Goal: Transaction & Acquisition: Download file/media

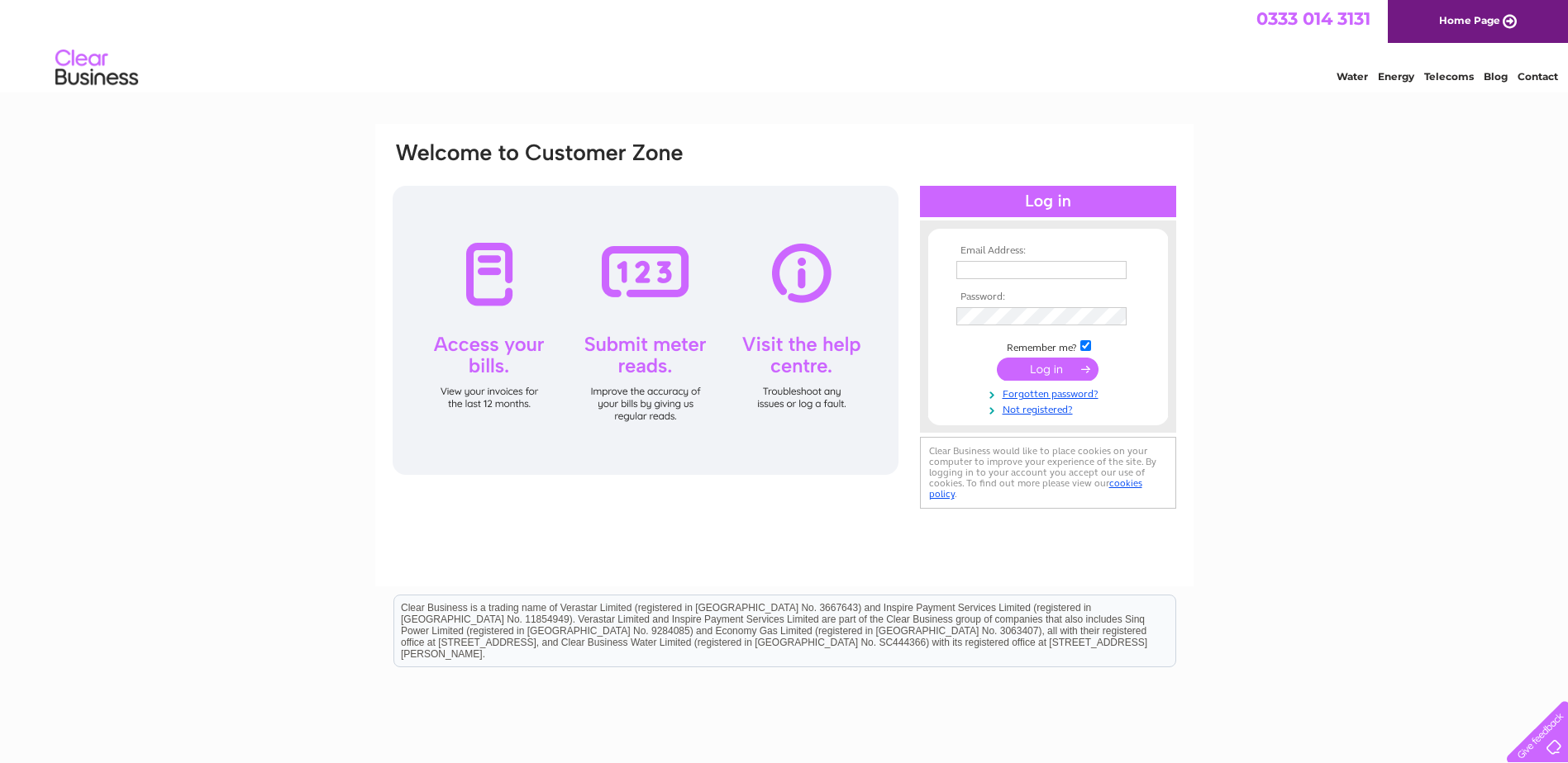
type input "accounts@bootleggerbars.com"
click at [1027, 377] on input "submit" at bounding box center [1047, 370] width 102 height 23
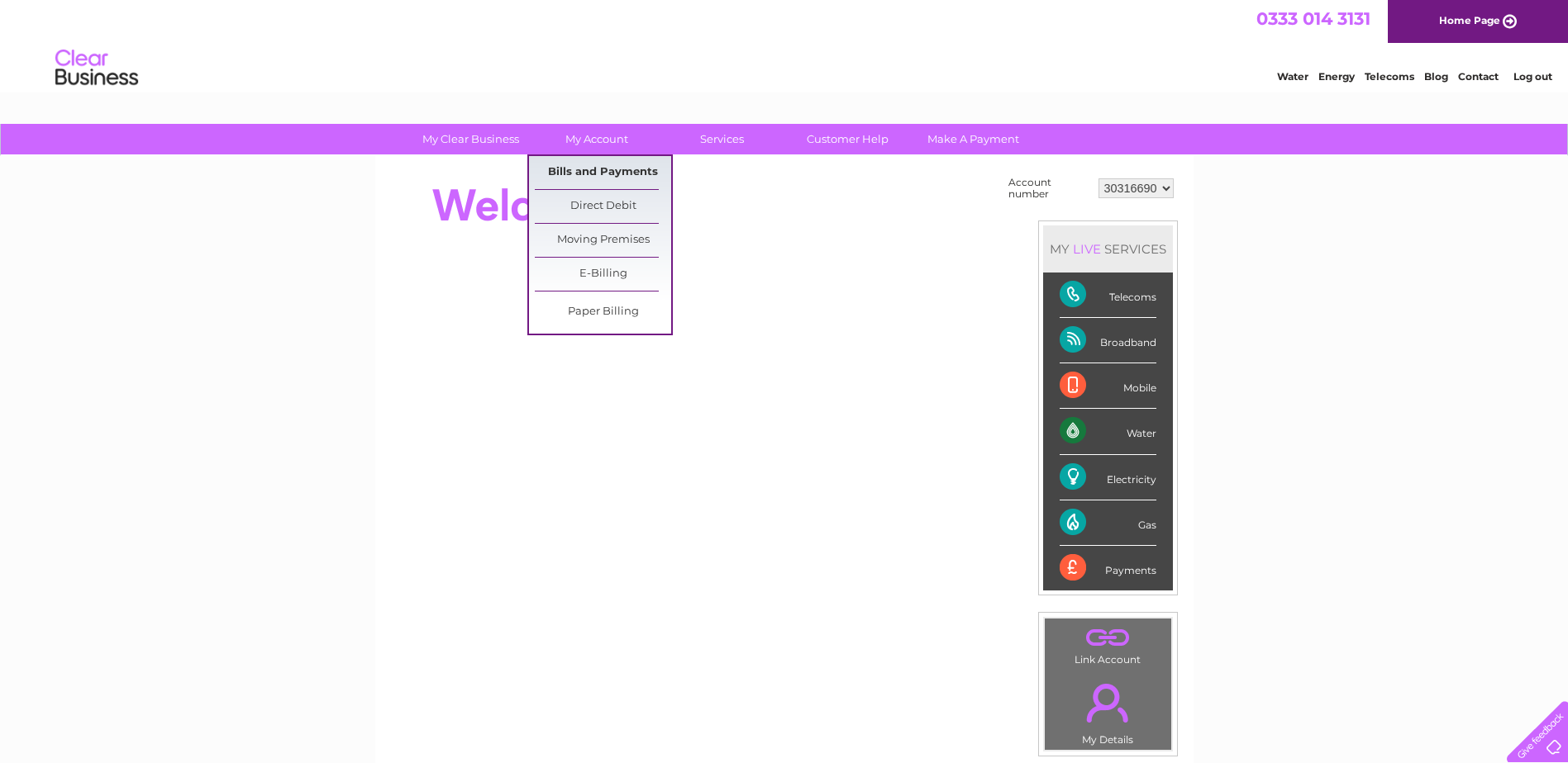
click at [597, 172] on link "Bills and Payments" at bounding box center [603, 173] width 136 height 33
click at [593, 179] on link "Bills and Payments" at bounding box center [603, 173] width 136 height 33
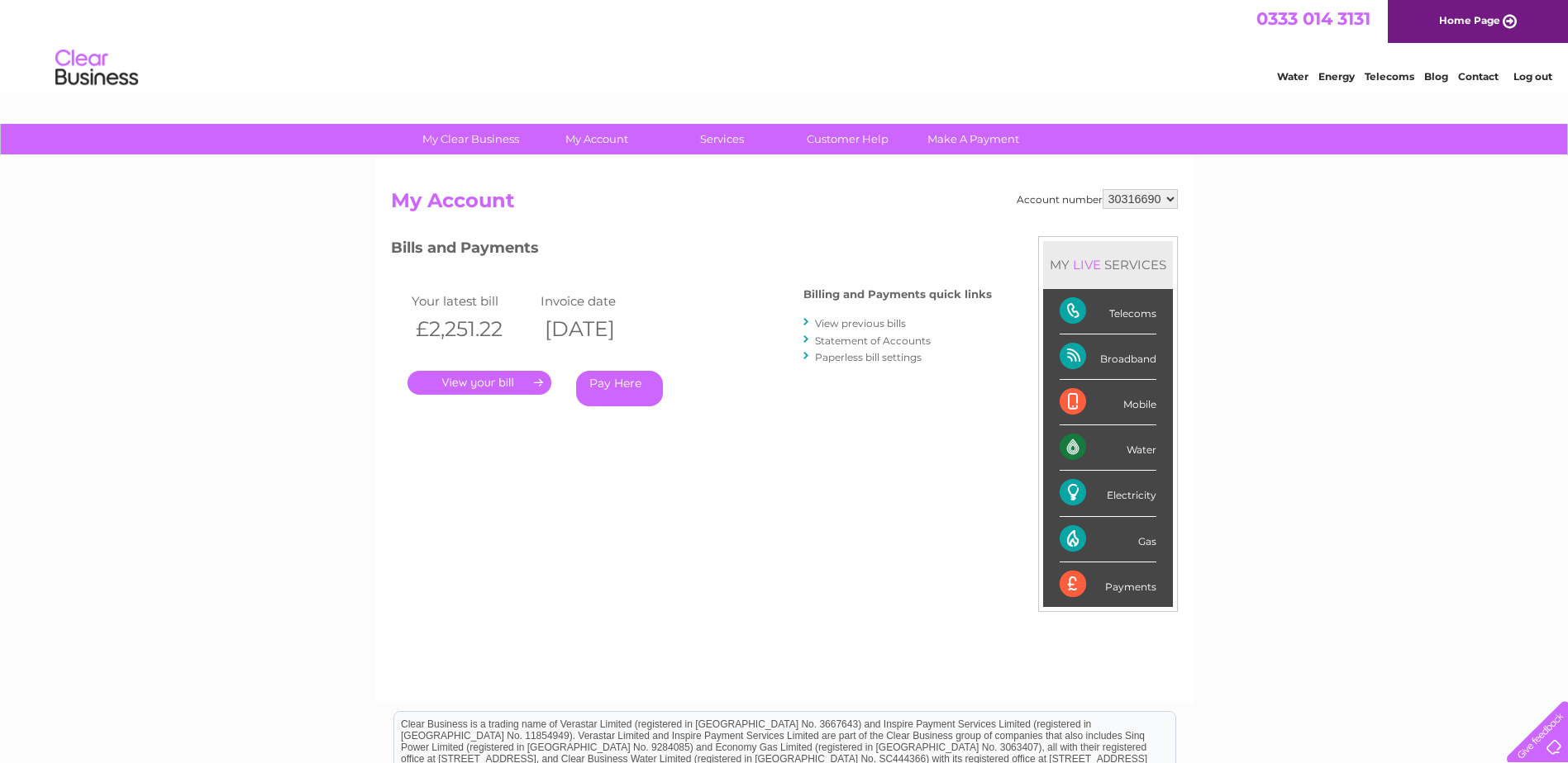
click at [521, 380] on link "." at bounding box center [480, 383] width 144 height 24
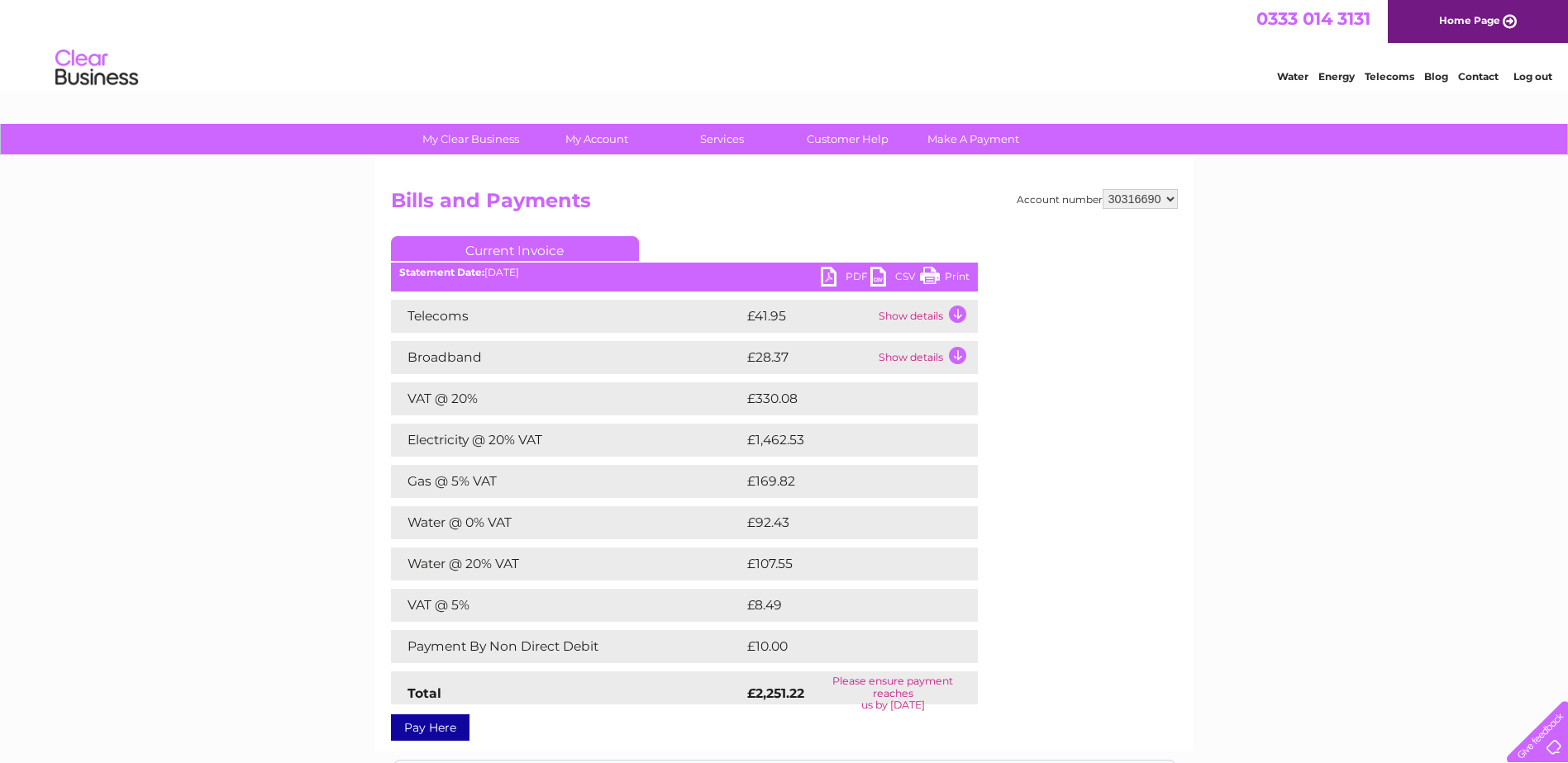
click at [855, 276] on link "PDF" at bounding box center [845, 279] width 50 height 24
click at [910, 360] on td "Show details" at bounding box center [925, 358] width 103 height 33
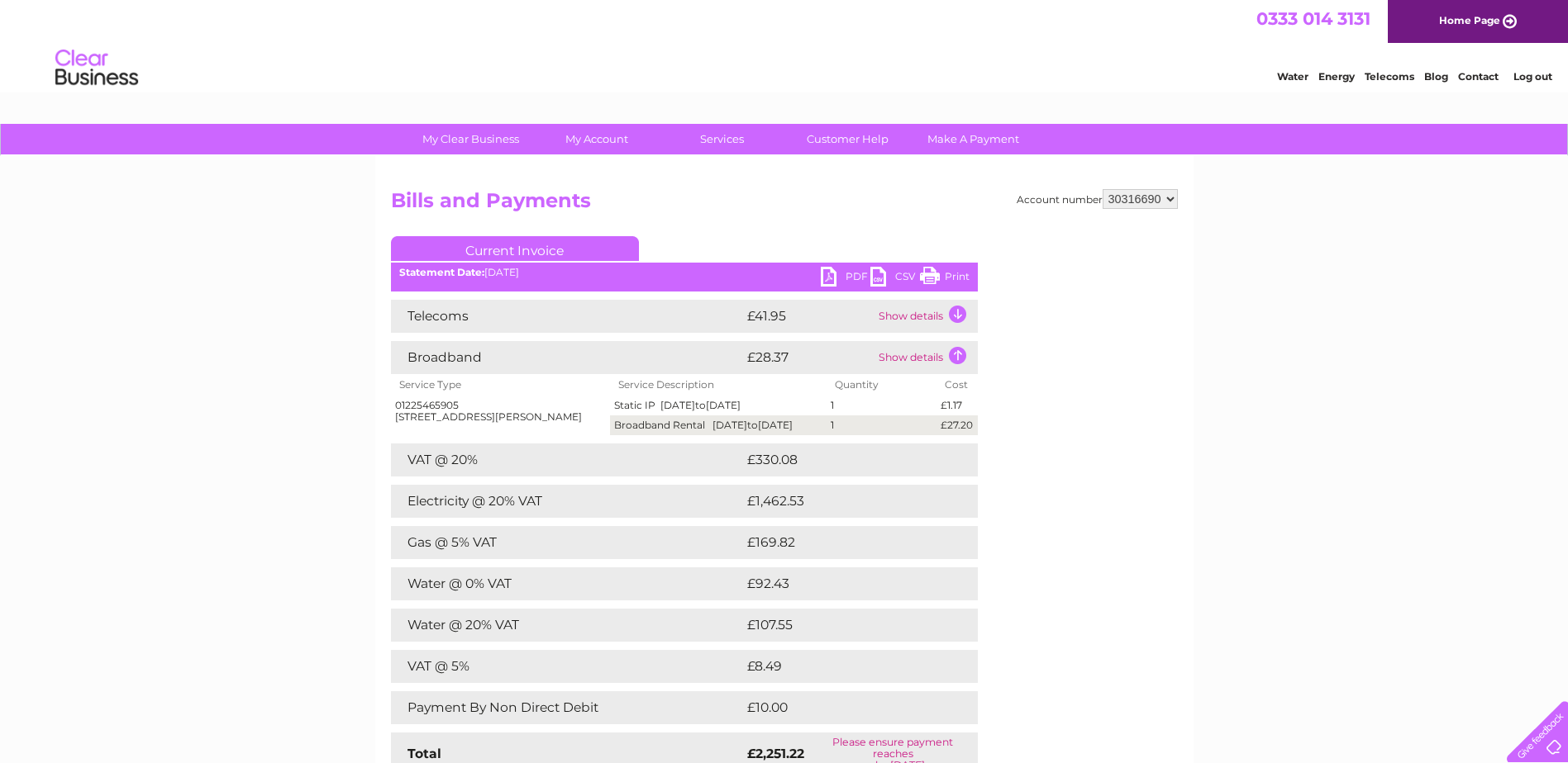
click at [918, 359] on td "Show details" at bounding box center [925, 358] width 103 height 33
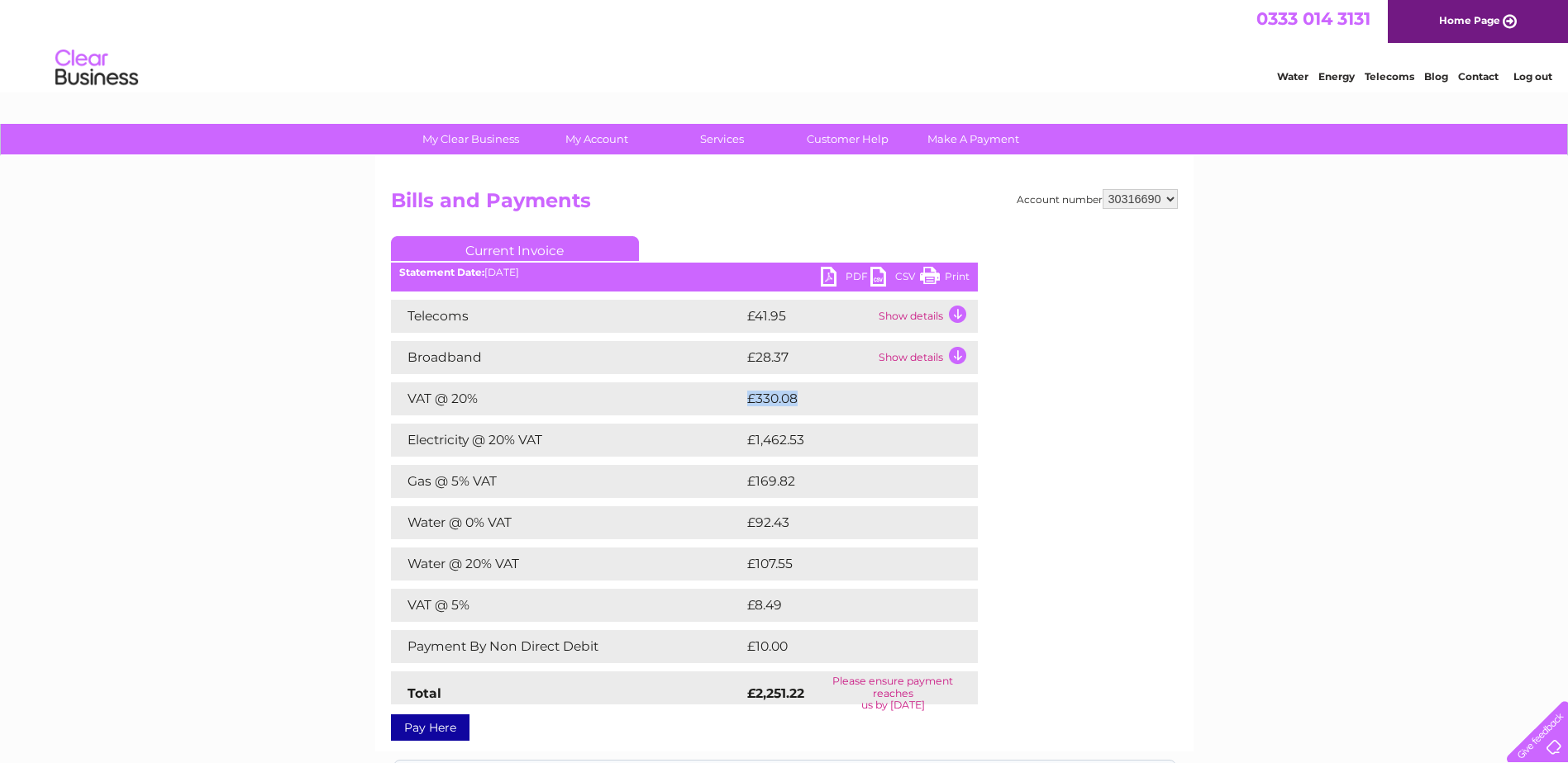
drag, startPoint x: 799, startPoint y: 401, endPoint x: 735, endPoint y: 398, distance: 64.1
click at [735, 398] on tr "VAT @ 20% £330.08" at bounding box center [684, 399] width 586 height 33
drag, startPoint x: 735, startPoint y: 398, endPoint x: 815, endPoint y: 414, distance: 81.6
click at [815, 414] on td "£330.08" at bounding box center [845, 399] width 206 height 33
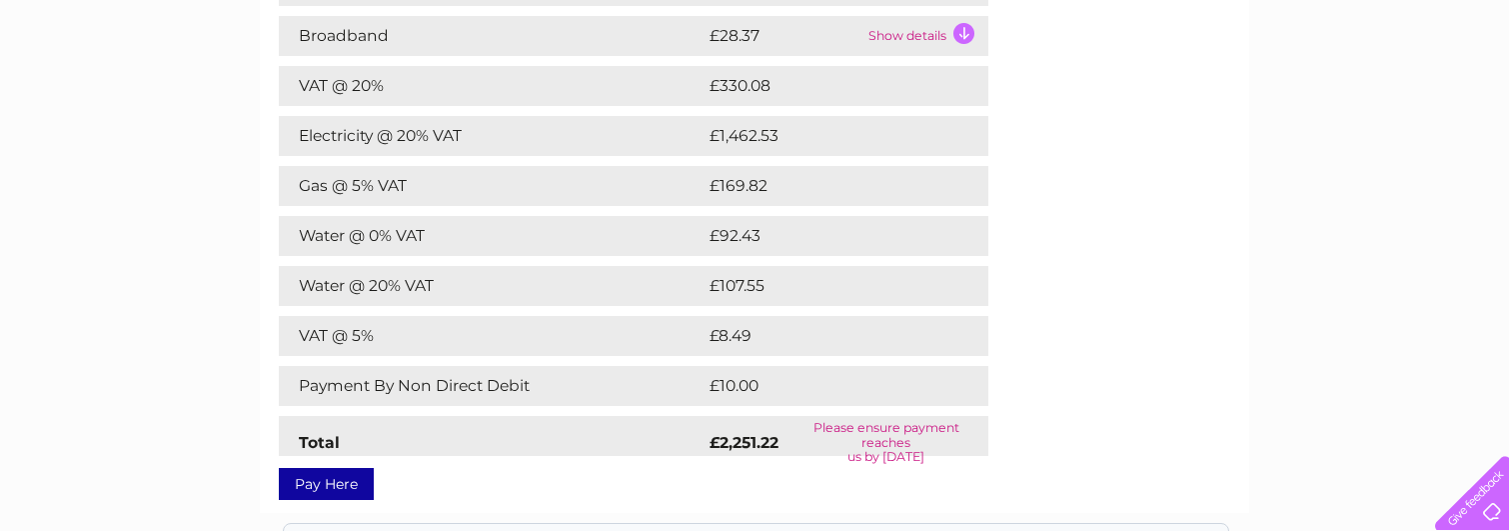
scroll to position [400, 0]
